Goal: Task Accomplishment & Management: Use online tool/utility

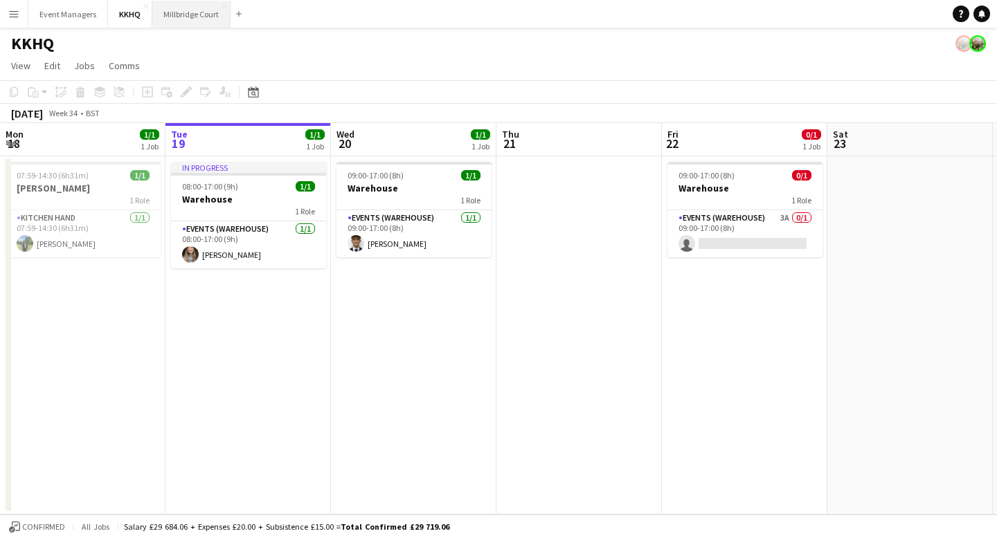
click at [172, 19] on button "[GEOGRAPHIC_DATA]" at bounding box center [191, 14] width 78 height 27
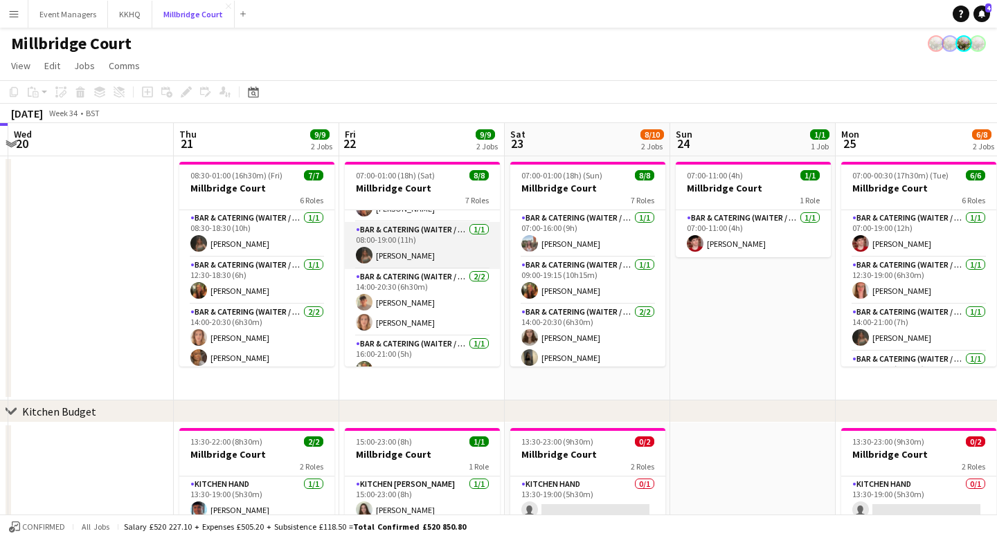
scroll to position [41, 0]
